Goal: Check status: Check status

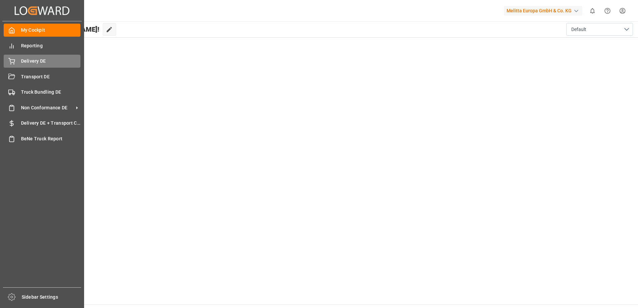
click at [18, 62] on div "Delivery DE Delivery DE" at bounding box center [42, 61] width 77 height 13
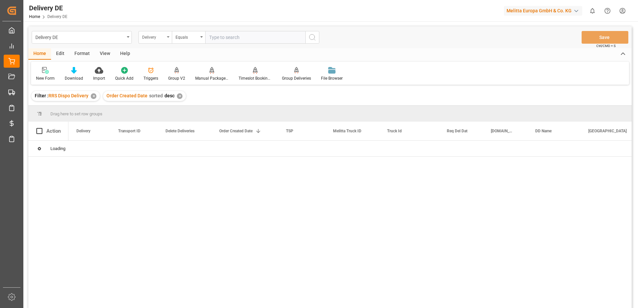
click at [169, 38] on div "Delivery" at bounding box center [154, 37] width 33 height 13
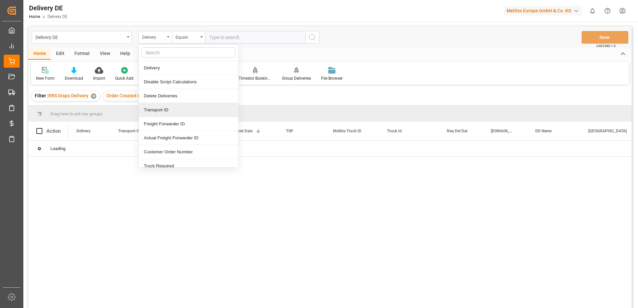
click at [159, 110] on div "Transport ID" at bounding box center [188, 110] width 99 height 14
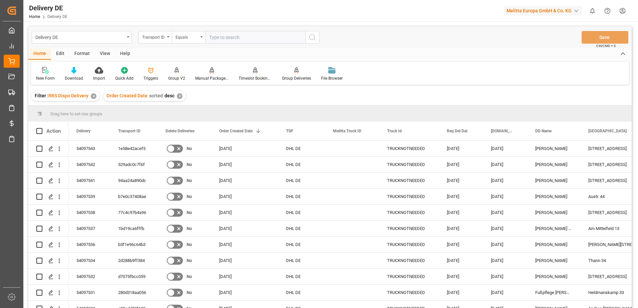
click at [220, 38] on input "text" at bounding box center [255, 37] width 100 height 13
drag, startPoint x: 228, startPoint y: 37, endPoint x: 269, endPoint y: 32, distance: 41.3
click at [228, 37] on input "text" at bounding box center [255, 37] width 100 height 13
paste input "419f35b3123c"
type input "419f35b3123c"
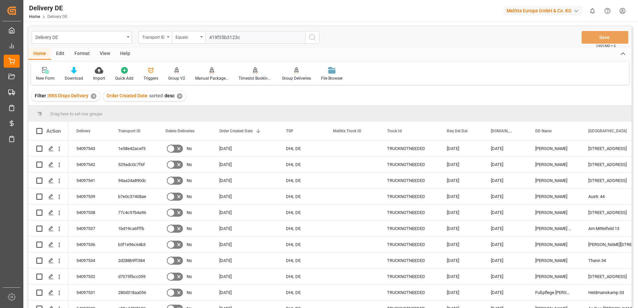
click at [310, 37] on icon "search button" at bounding box center [312, 37] width 8 height 8
